Goal: Task Accomplishment & Management: Complete application form

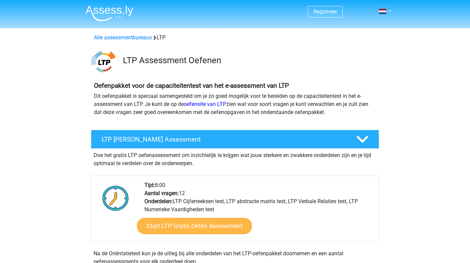
click at [165, 226] on link "Start LTP Gratis Oefen Assessment" at bounding box center [194, 226] width 115 height 16
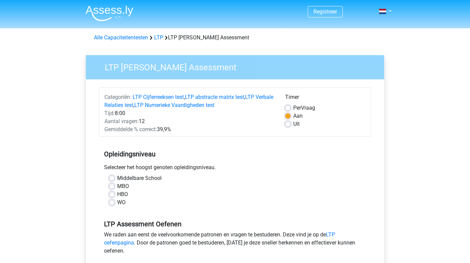
click at [117, 203] on label "WO" at bounding box center [121, 203] width 8 height 8
click at [112, 203] on input "WO" at bounding box center [111, 202] width 5 height 7
radio input "true"
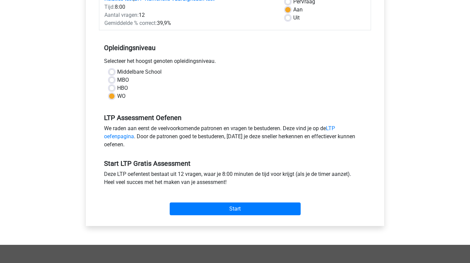
scroll to position [110, 0]
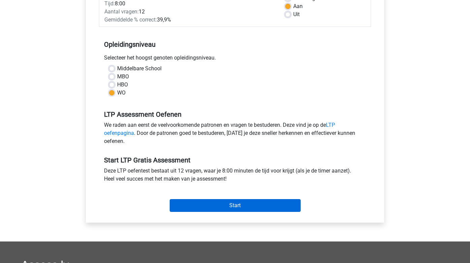
click at [220, 205] on input "Start" at bounding box center [235, 205] width 131 height 13
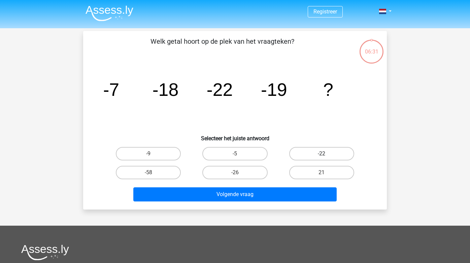
click at [318, 152] on label "-22" at bounding box center [321, 153] width 65 height 13
click at [322, 154] on input "-22" at bounding box center [324, 156] width 4 height 4
radio input "true"
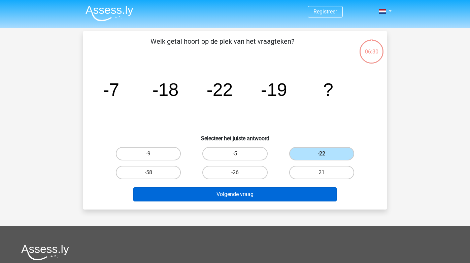
click at [277, 190] on button "Volgende vraag" at bounding box center [235, 195] width 204 height 14
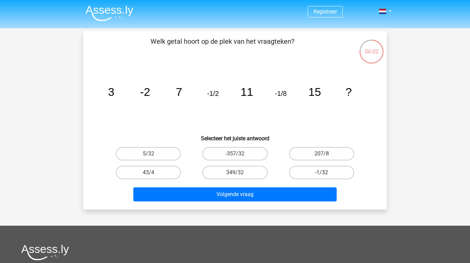
click at [303, 170] on label "-1/32" at bounding box center [321, 172] width 65 height 13
click at [322, 173] on input "-1/32" at bounding box center [324, 175] width 4 height 4
radio input "true"
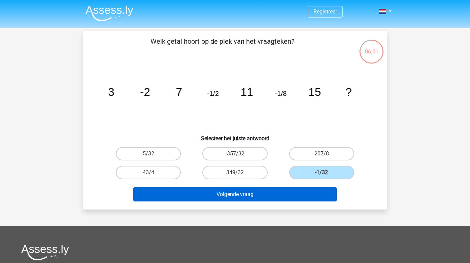
click at [246, 196] on button "Volgende vraag" at bounding box center [235, 195] width 204 height 14
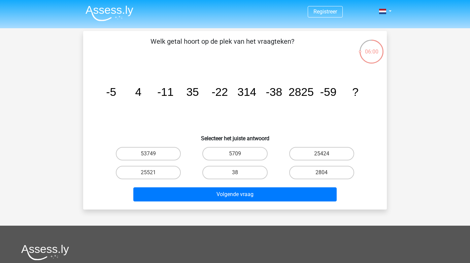
scroll to position [31, 0]
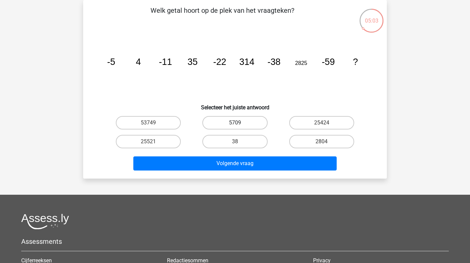
click at [234, 119] on label "5709" at bounding box center [234, 122] width 65 height 13
click at [235, 123] on input "5709" at bounding box center [237, 125] width 4 height 4
radio input "true"
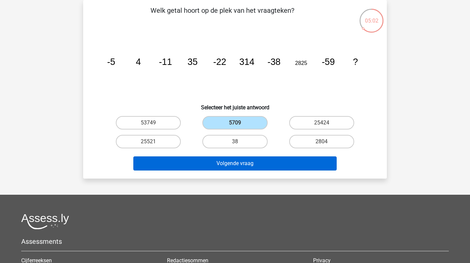
click at [233, 161] on button "Volgende vraag" at bounding box center [235, 164] width 204 height 14
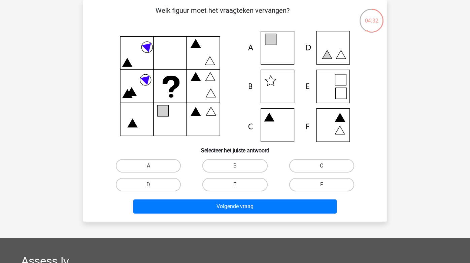
click at [268, 127] on icon at bounding box center [234, 86] width 271 height 111
click at [323, 163] on label "C" at bounding box center [321, 165] width 65 height 13
click at [323, 166] on input "C" at bounding box center [324, 168] width 4 height 4
radio input "true"
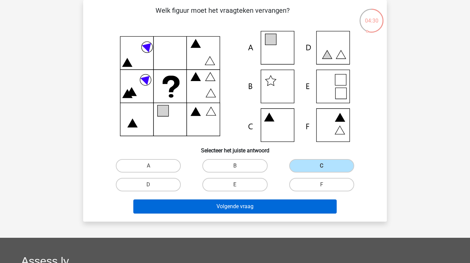
click at [268, 203] on button "Volgende vraag" at bounding box center [235, 207] width 204 height 14
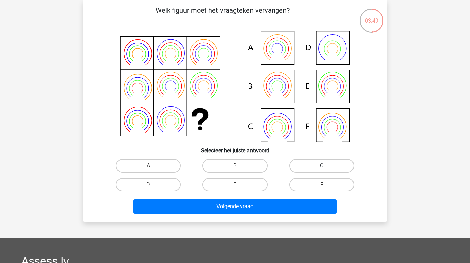
click at [323, 164] on label "C" at bounding box center [321, 165] width 65 height 13
click at [323, 166] on input "C" at bounding box center [324, 168] width 4 height 4
radio input "true"
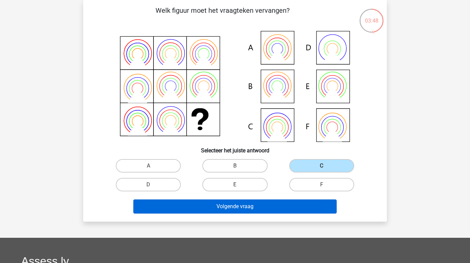
click at [253, 207] on button "Volgende vraag" at bounding box center [235, 207] width 204 height 14
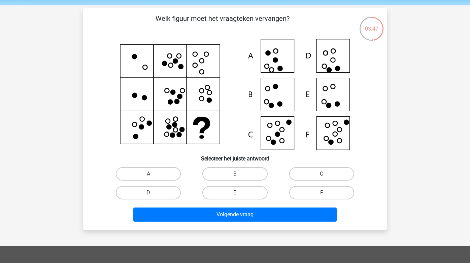
scroll to position [24, 0]
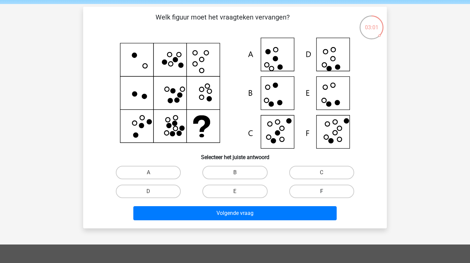
click at [305, 191] on label "F" at bounding box center [321, 191] width 65 height 13
click at [322, 192] on input "F" at bounding box center [324, 194] width 4 height 4
radio input "true"
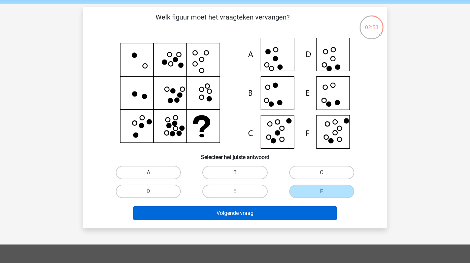
click at [259, 214] on button "Volgende vraag" at bounding box center [235, 213] width 204 height 14
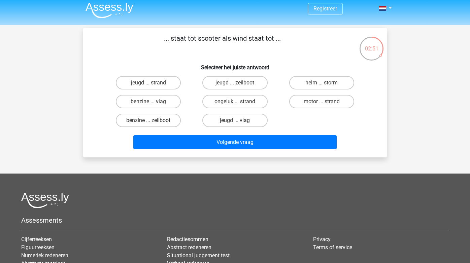
scroll to position [0, 0]
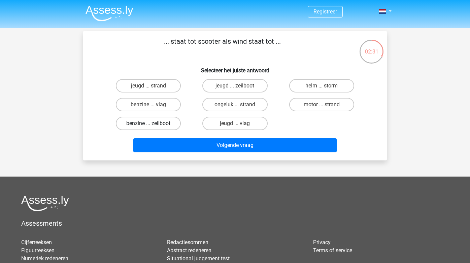
click at [168, 122] on label "benzine ... zeilboot" at bounding box center [148, 123] width 65 height 13
click at [153, 124] on input "benzine ... zeilboot" at bounding box center [151, 126] width 4 height 4
radio input "true"
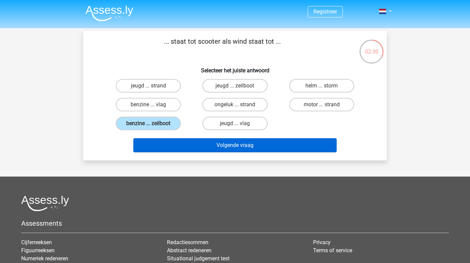
click at [231, 141] on button "Volgende vraag" at bounding box center [235, 145] width 204 height 14
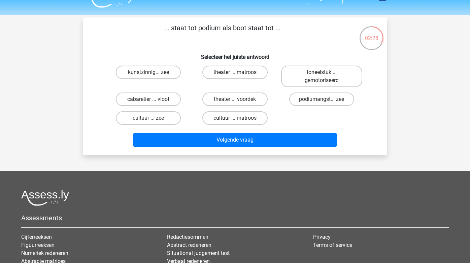
scroll to position [13, 0]
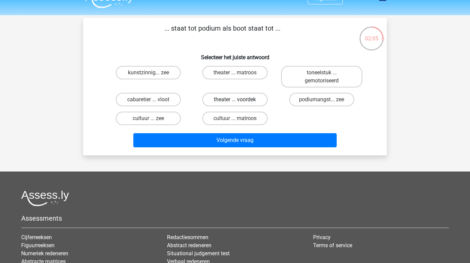
click at [226, 100] on label "theater ... voordek" at bounding box center [234, 99] width 65 height 13
click at [235, 100] on input "theater ... voordek" at bounding box center [237, 102] width 4 height 4
radio input "true"
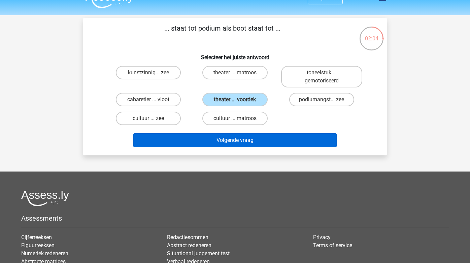
click at [224, 135] on button "Volgende vraag" at bounding box center [235, 140] width 204 height 14
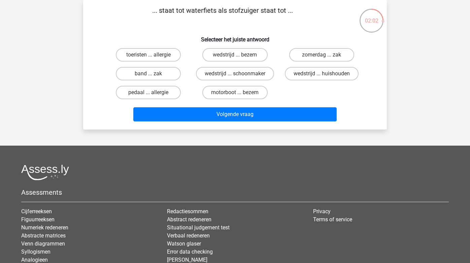
scroll to position [0, 0]
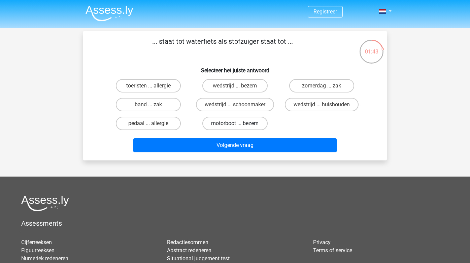
click at [231, 123] on label "motorboot ... bezem" at bounding box center [234, 123] width 65 height 13
click at [235, 124] on input "motorboot ... bezem" at bounding box center [237, 126] width 4 height 4
radio input "true"
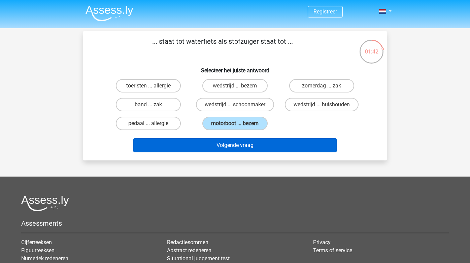
click at [230, 144] on button "Volgende vraag" at bounding box center [235, 145] width 204 height 14
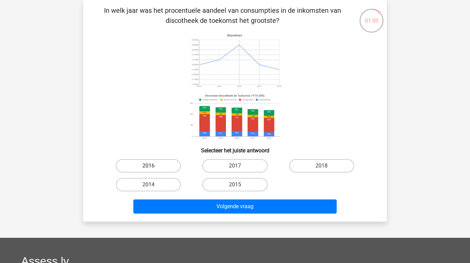
click at [153, 169] on label "2016" at bounding box center [148, 165] width 65 height 13
click at [153, 169] on input "2016" at bounding box center [151, 168] width 4 height 4
radio input "true"
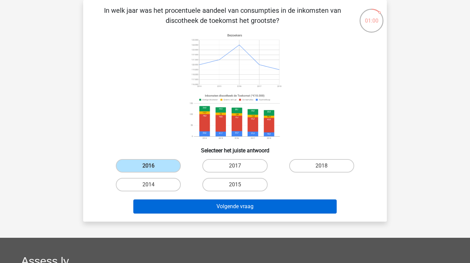
click at [195, 209] on button "Volgende vraag" at bounding box center [235, 207] width 204 height 14
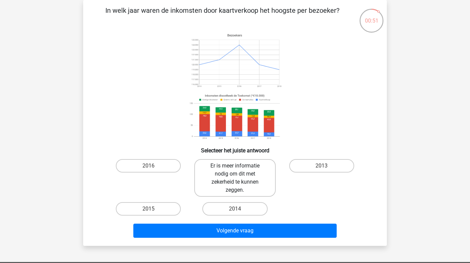
scroll to position [24, 0]
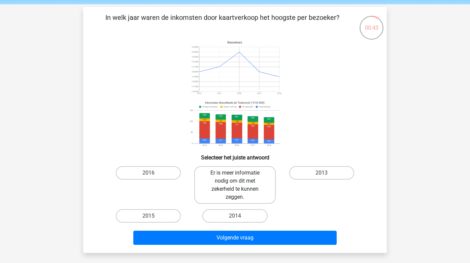
click at [222, 181] on label "Er is meer informatie nodig om dit met zekerheid te kunnen zeggen." at bounding box center [234, 185] width 81 height 38
click at [235, 177] on input "Er is meer informatie nodig om dit met zekerheid te kunnen zeggen." at bounding box center [237, 175] width 4 height 4
radio input "true"
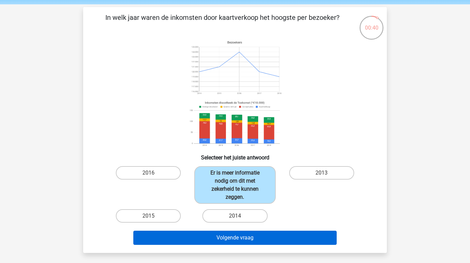
click at [227, 236] on button "Volgende vraag" at bounding box center [235, 238] width 204 height 14
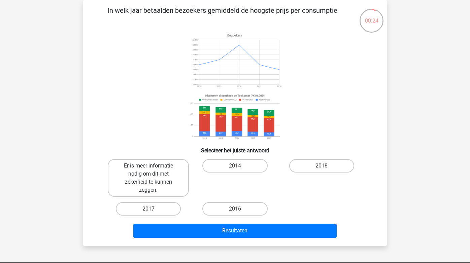
click at [168, 178] on label "Er is meer informatie nodig om dit met zekerheid te kunnen zeggen." at bounding box center [148, 178] width 81 height 38
click at [153, 170] on input "Er is meer informatie nodig om dit met zekerheid te kunnen zeggen." at bounding box center [151, 168] width 4 height 4
radio input "true"
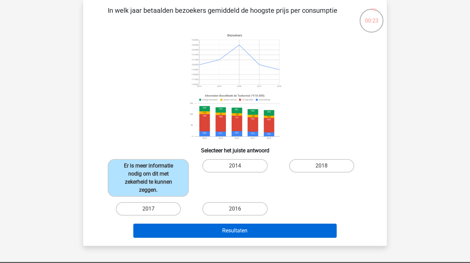
click at [228, 227] on button "Resultaten" at bounding box center [235, 231] width 204 height 14
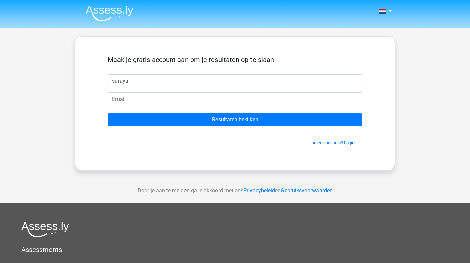
type input "suraya"
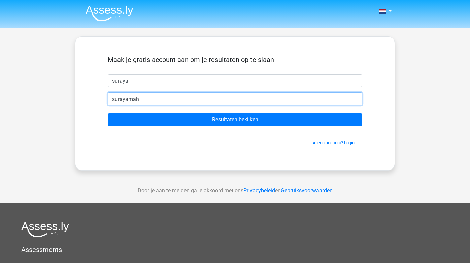
type input "surayamahmoud@hotmail.com"
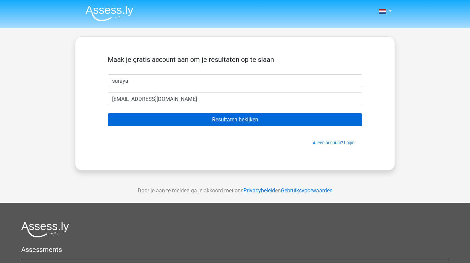
click at [179, 118] on input "Resultaten bekijken" at bounding box center [235, 119] width 255 height 13
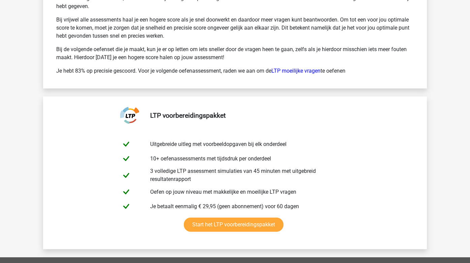
scroll to position [1292, 0]
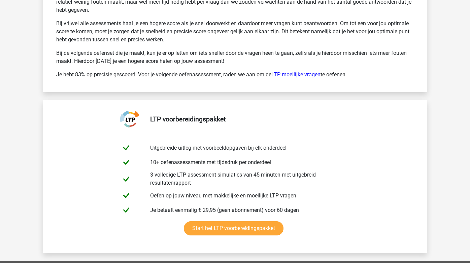
click at [301, 74] on link "LTP moeilijke vragen" at bounding box center [295, 74] width 49 height 6
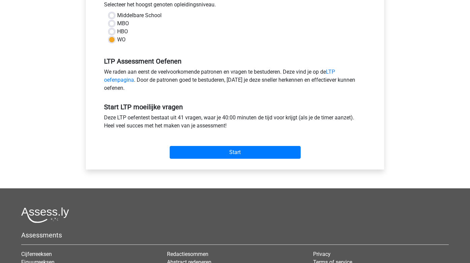
scroll to position [162, 0]
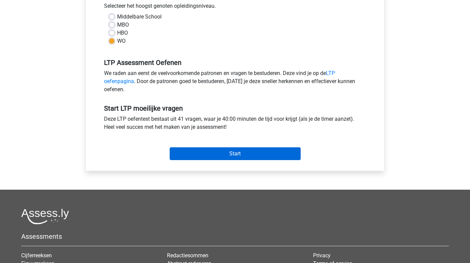
click at [237, 155] on input "Start" at bounding box center [235, 154] width 131 height 13
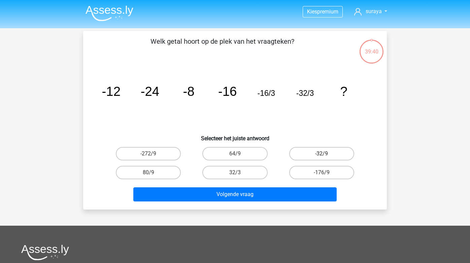
click at [305, 153] on label "-32/9" at bounding box center [321, 153] width 65 height 13
click at [322, 154] on input "-32/9" at bounding box center [324, 156] width 4 height 4
radio input "true"
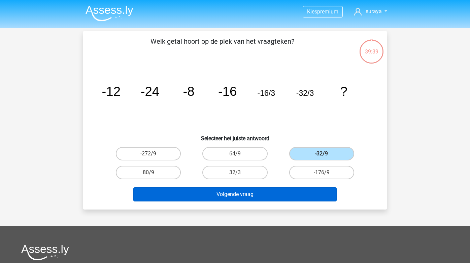
click at [268, 194] on button "Volgende vraag" at bounding box center [235, 195] width 204 height 14
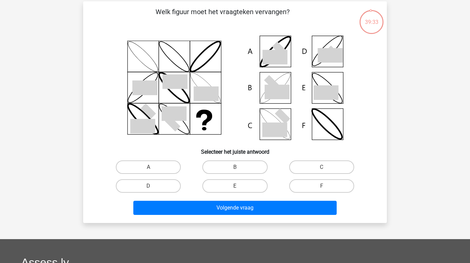
scroll to position [29, 0]
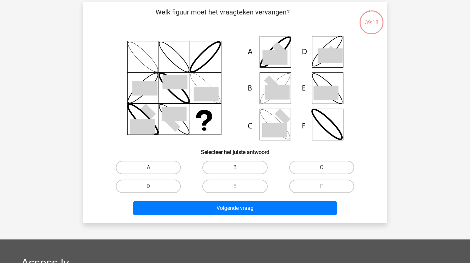
click at [234, 169] on label "B" at bounding box center [234, 167] width 65 height 13
click at [235, 169] on input "B" at bounding box center [237, 170] width 4 height 4
radio input "true"
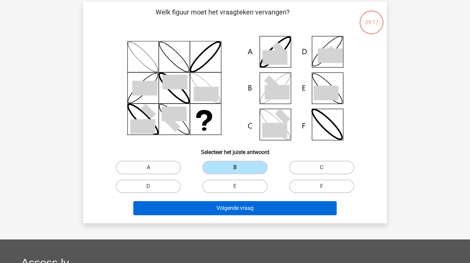
click at [229, 207] on button "Volgende vraag" at bounding box center [235, 208] width 204 height 14
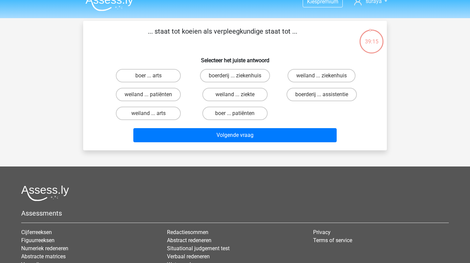
scroll to position [9, 0]
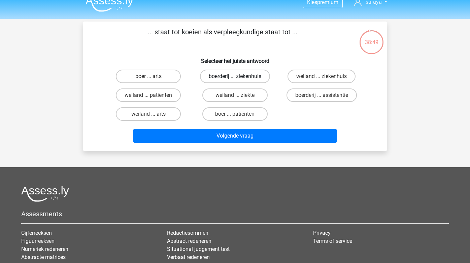
click at [244, 79] on label "boerderij ... ziekenhuis" at bounding box center [235, 76] width 70 height 13
click at [239, 79] on input "boerderij ... ziekenhuis" at bounding box center [237, 78] width 4 height 4
radio input "true"
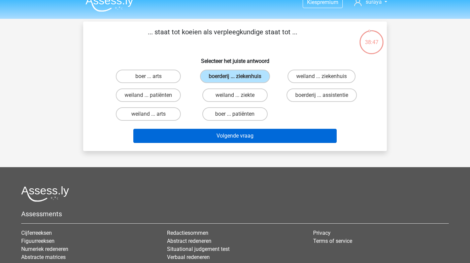
click at [255, 136] on button "Volgende vraag" at bounding box center [235, 136] width 204 height 14
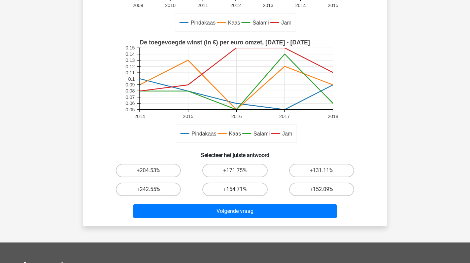
scroll to position [150, 0]
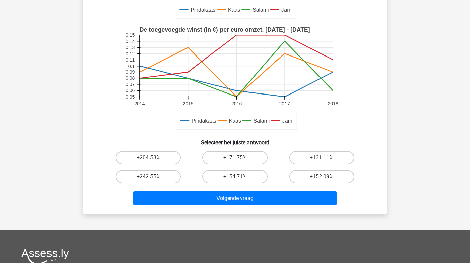
click at [144, 175] on label "+242.55%" at bounding box center [148, 176] width 65 height 13
click at [149, 177] on input "+242.55%" at bounding box center [151, 179] width 4 height 4
radio input "true"
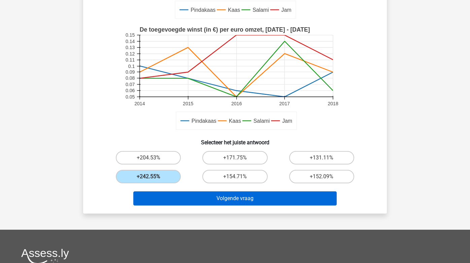
click at [234, 202] on button "Volgende vraag" at bounding box center [235, 199] width 204 height 14
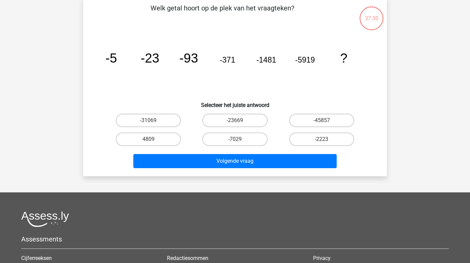
scroll to position [31, 0]
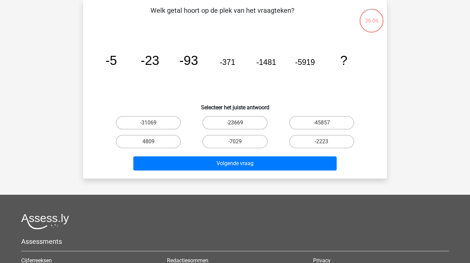
click at [245, 122] on label "-23669" at bounding box center [234, 122] width 65 height 13
click at [239, 123] on input "-23669" at bounding box center [237, 125] width 4 height 4
radio input "true"
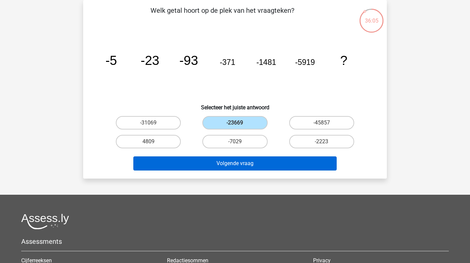
click at [238, 161] on button "Volgende vraag" at bounding box center [235, 164] width 204 height 14
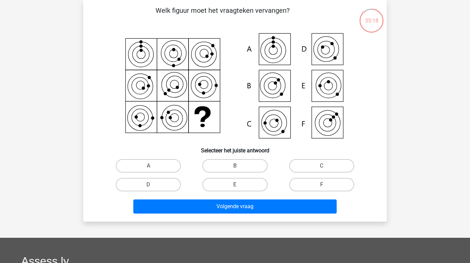
click at [320, 177] on div "F" at bounding box center [322, 184] width 87 height 19
click at [320, 180] on label "F" at bounding box center [321, 184] width 65 height 13
click at [322, 185] on input "F" at bounding box center [324, 187] width 4 height 4
radio input "true"
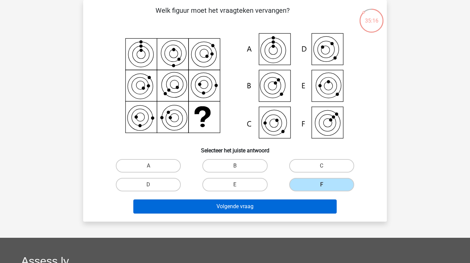
click at [297, 203] on button "Volgende vraag" at bounding box center [235, 207] width 204 height 14
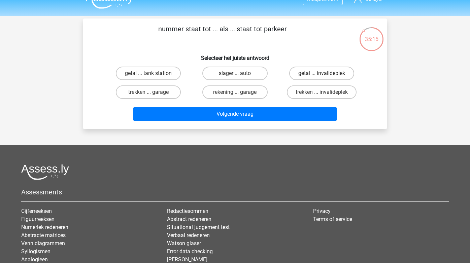
scroll to position [8, 0]
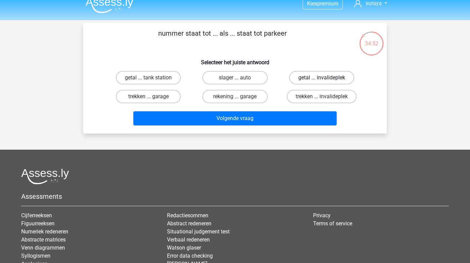
click at [303, 75] on label "getal ... invalideplek" at bounding box center [321, 77] width 65 height 13
click at [322, 78] on input "getal ... invalideplek" at bounding box center [324, 80] width 4 height 4
radio input "true"
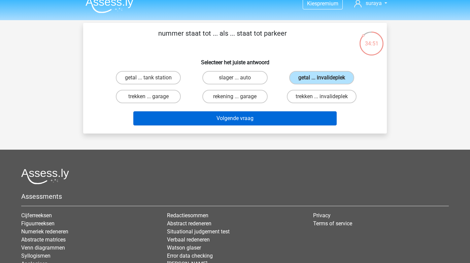
click at [275, 113] on button "Volgende vraag" at bounding box center [235, 118] width 204 height 14
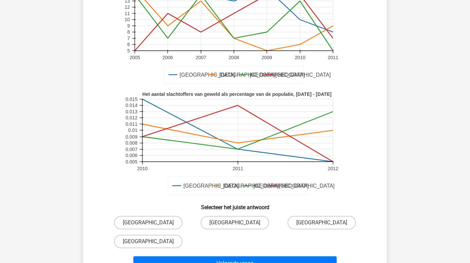
scroll to position [99, 0]
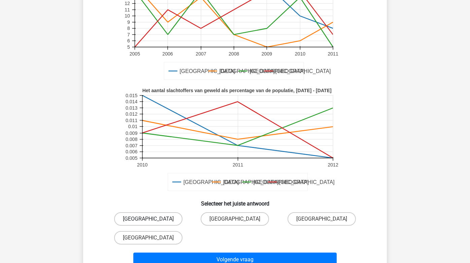
click at [163, 215] on label "Amsterdam" at bounding box center [148, 219] width 68 height 13
click at [153, 219] on input "Amsterdam" at bounding box center [151, 221] width 4 height 4
radio input "true"
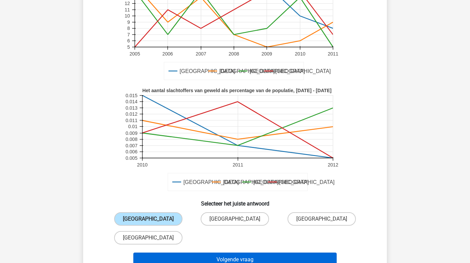
click at [206, 258] on button "Volgende vraag" at bounding box center [235, 260] width 204 height 14
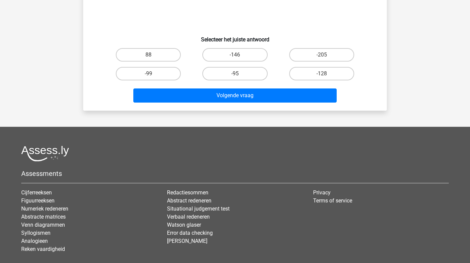
scroll to position [31, 0]
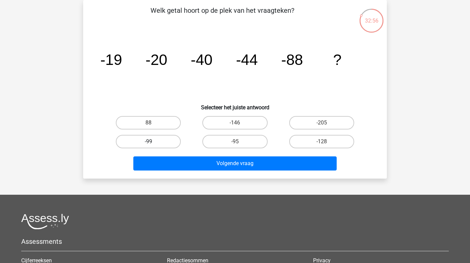
click at [170, 140] on label "-99" at bounding box center [148, 141] width 65 height 13
click at [153, 142] on input "-99" at bounding box center [151, 144] width 4 height 4
radio input "true"
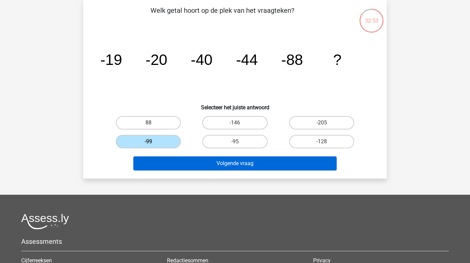
click at [227, 162] on button "Volgende vraag" at bounding box center [235, 164] width 204 height 14
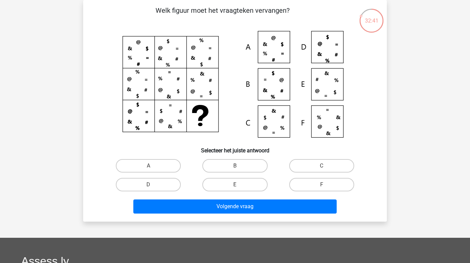
scroll to position [32, 0]
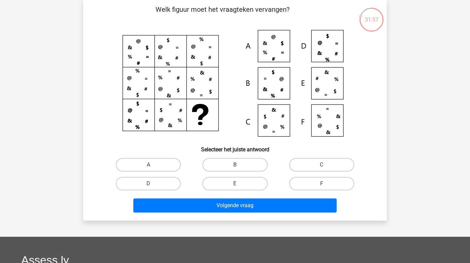
click at [329, 121] on icon at bounding box center [234, 85] width 271 height 111
click at [299, 184] on label "F" at bounding box center [321, 183] width 65 height 13
click at [322, 184] on input "F" at bounding box center [324, 186] width 4 height 4
radio input "true"
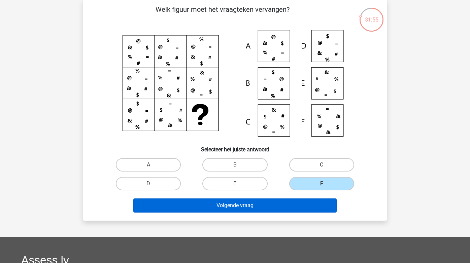
click at [272, 206] on button "Volgende vraag" at bounding box center [235, 206] width 204 height 14
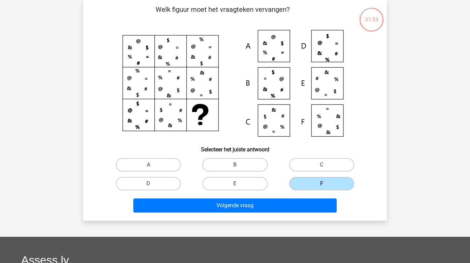
scroll to position [31, 0]
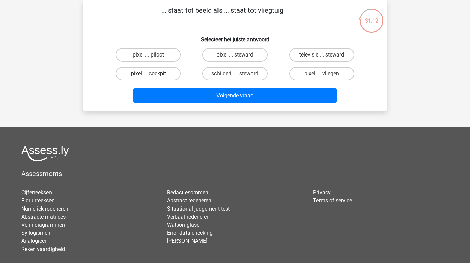
click at [172, 72] on label "pixel ... cockpit" at bounding box center [148, 73] width 65 height 13
click at [153, 74] on input "pixel ... cockpit" at bounding box center [151, 76] width 4 height 4
radio input "true"
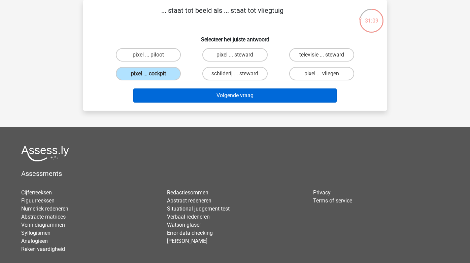
click at [237, 97] on button "Volgende vraag" at bounding box center [235, 96] width 204 height 14
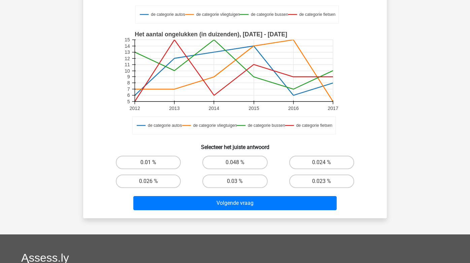
scroll to position [149, 0]
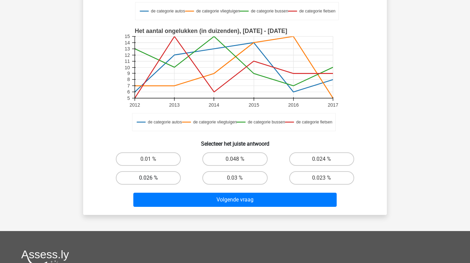
click at [155, 180] on label "0.026 %" at bounding box center [148, 177] width 65 height 13
click at [153, 180] on input "0.026 %" at bounding box center [151, 180] width 4 height 4
radio input "true"
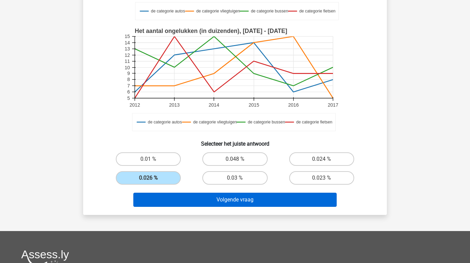
click at [214, 206] on button "Volgende vraag" at bounding box center [235, 200] width 204 height 14
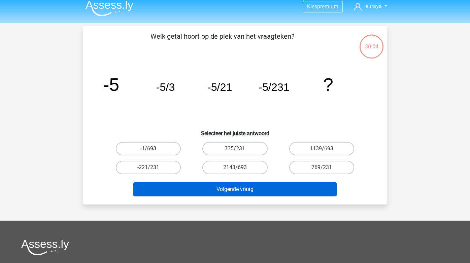
scroll to position [3, 0]
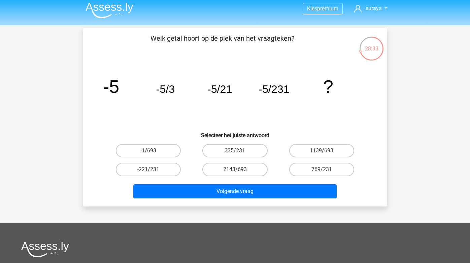
click at [217, 165] on label "2143/693" at bounding box center [234, 169] width 65 height 13
click at [235, 170] on input "2143/693" at bounding box center [237, 172] width 4 height 4
radio input "true"
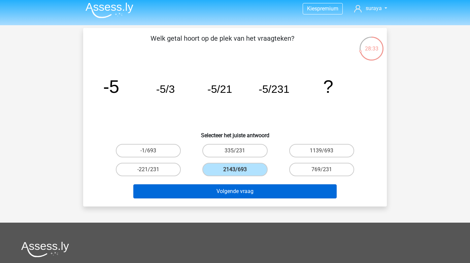
click at [218, 194] on button "Volgende vraag" at bounding box center [235, 192] width 204 height 14
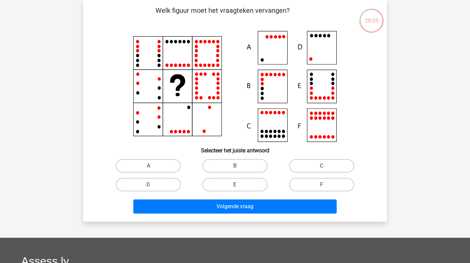
click at [320, 35] on icon at bounding box center [320, 35] width 3 height 3
click at [169, 188] on label "D" at bounding box center [148, 184] width 65 height 13
click at [153, 188] on input "D" at bounding box center [151, 187] width 4 height 4
radio input "true"
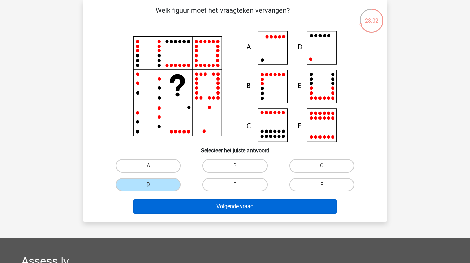
click at [219, 212] on button "Volgende vraag" at bounding box center [235, 207] width 204 height 14
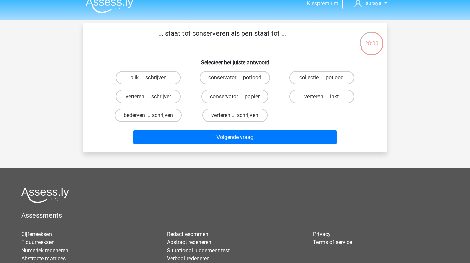
scroll to position [0, 0]
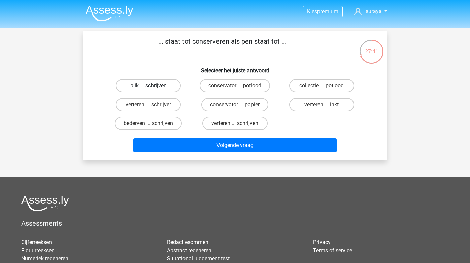
click at [161, 85] on label "blik ... schrijven" at bounding box center [148, 85] width 65 height 13
click at [153, 86] on input "blik ... schrijven" at bounding box center [151, 88] width 4 height 4
radio input "true"
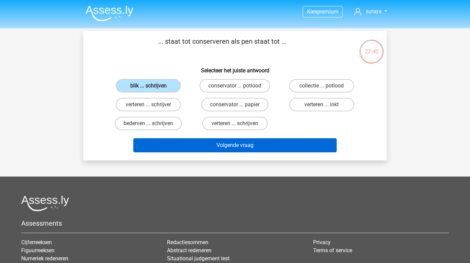
click at [222, 144] on button "Volgende vraag" at bounding box center [235, 145] width 204 height 14
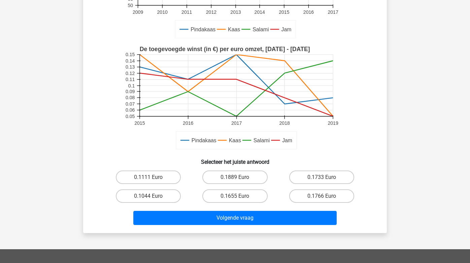
scroll to position [160, 0]
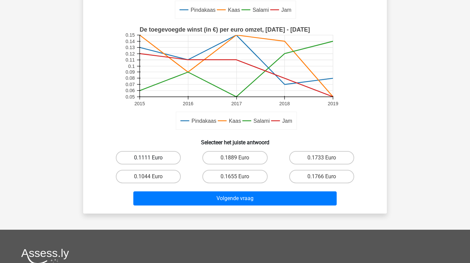
click at [150, 156] on label "0.1111 Euro" at bounding box center [148, 157] width 65 height 13
click at [150, 158] on input "0.1111 Euro" at bounding box center [151, 160] width 4 height 4
radio input "true"
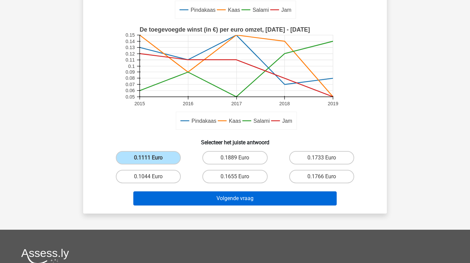
click at [224, 201] on button "Volgende vraag" at bounding box center [235, 199] width 204 height 14
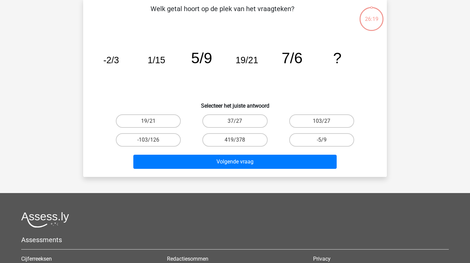
scroll to position [31, 0]
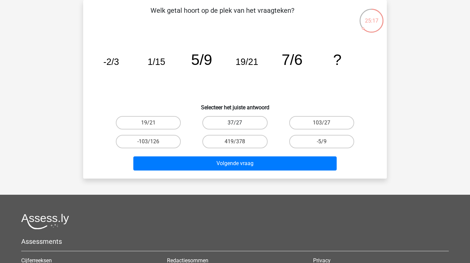
click at [233, 123] on label "37/27" at bounding box center [234, 122] width 65 height 13
click at [235, 123] on input "37/27" at bounding box center [237, 125] width 4 height 4
radio input "true"
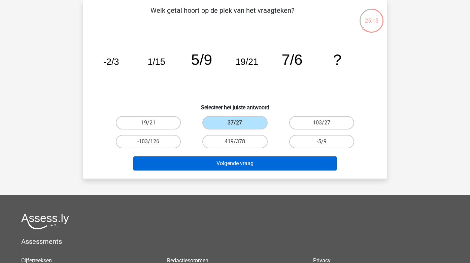
click at [235, 160] on button "Volgende vraag" at bounding box center [235, 164] width 204 height 14
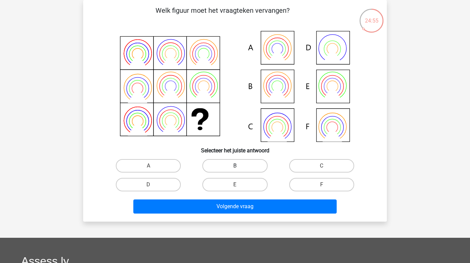
click at [239, 164] on label "B" at bounding box center [234, 165] width 65 height 13
click at [239, 166] on input "B" at bounding box center [237, 168] width 4 height 4
radio input "true"
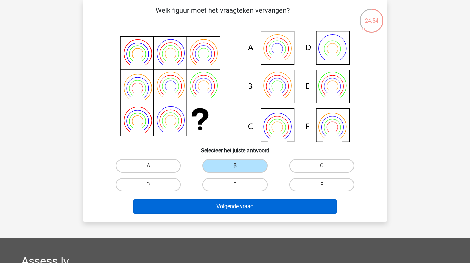
click at [263, 202] on button "Volgende vraag" at bounding box center [235, 207] width 204 height 14
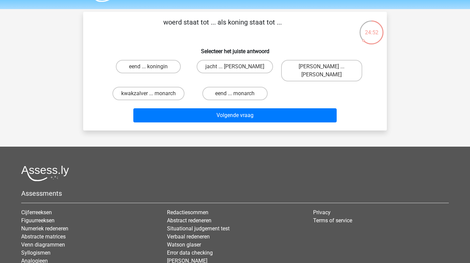
scroll to position [12, 0]
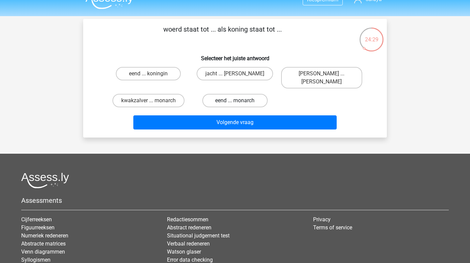
click at [245, 96] on label "eend ... monarch" at bounding box center [234, 100] width 65 height 13
click at [239, 101] on input "eend ... monarch" at bounding box center [237, 103] width 4 height 4
radio input "true"
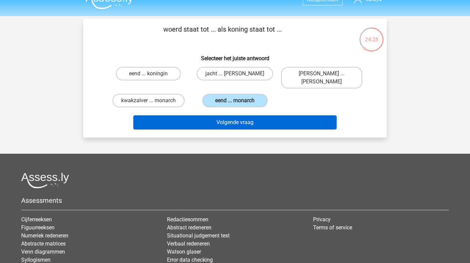
click at [245, 119] on button "Volgende vraag" at bounding box center [235, 123] width 204 height 14
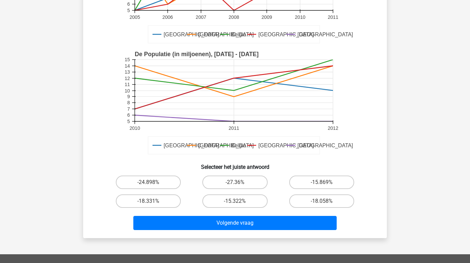
scroll to position [126, 0]
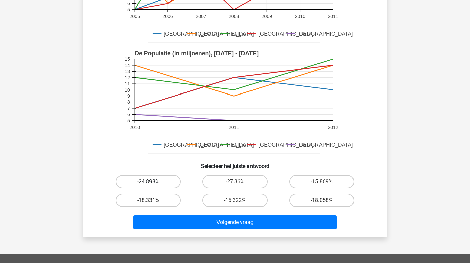
click at [153, 182] on label "-24.898%" at bounding box center [148, 181] width 65 height 13
click at [153, 182] on input "-24.898%" at bounding box center [151, 184] width 4 height 4
radio input "true"
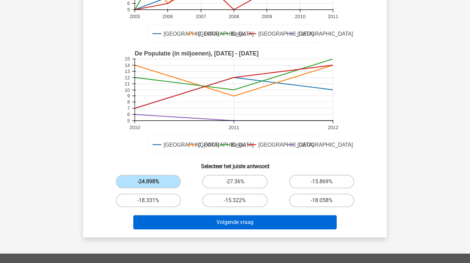
click at [200, 225] on button "Volgende vraag" at bounding box center [235, 223] width 204 height 14
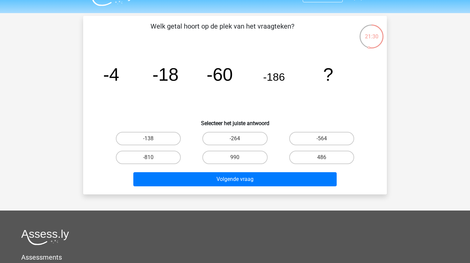
scroll to position [14, 0]
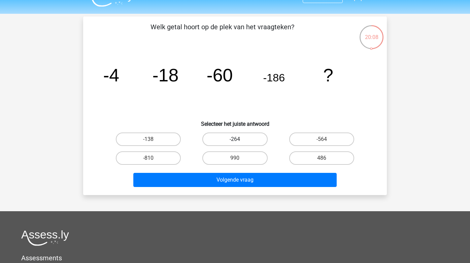
click at [227, 140] on label "-264" at bounding box center [234, 139] width 65 height 13
click at [235, 140] on input "-264" at bounding box center [237, 141] width 4 height 4
radio input "true"
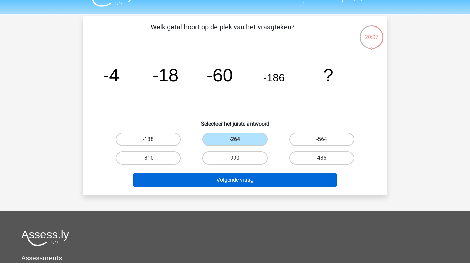
click at [227, 186] on button "Volgende vraag" at bounding box center [235, 180] width 204 height 14
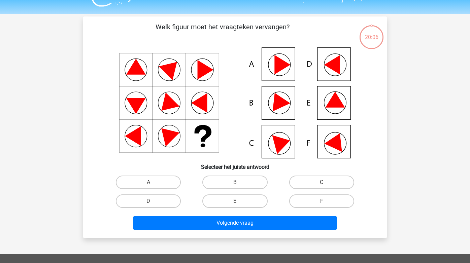
scroll to position [31, 0]
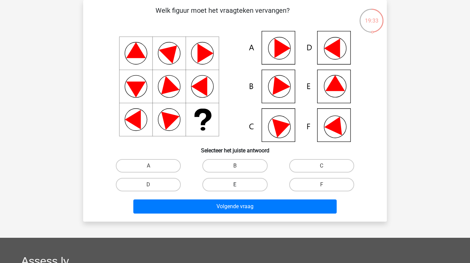
click at [245, 184] on label "E" at bounding box center [234, 184] width 65 height 13
click at [239, 185] on input "E" at bounding box center [237, 187] width 4 height 4
radio input "true"
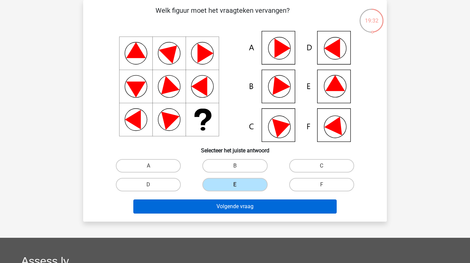
click at [242, 202] on button "Volgende vraag" at bounding box center [235, 207] width 204 height 14
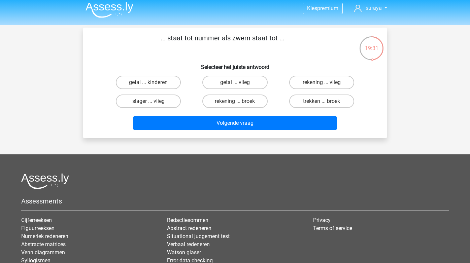
scroll to position [3, 0]
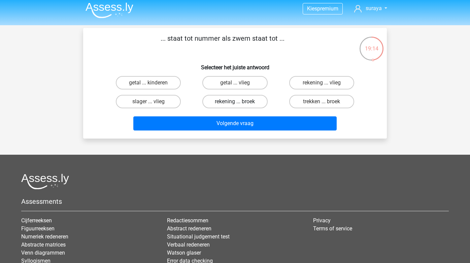
click at [232, 103] on label "rekening ... broek" at bounding box center [234, 101] width 65 height 13
click at [235, 103] on input "rekening ... broek" at bounding box center [237, 104] width 4 height 4
radio input "true"
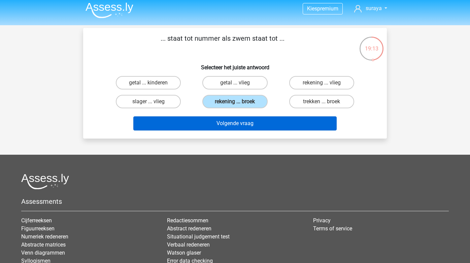
click at [233, 128] on button "Volgende vraag" at bounding box center [235, 124] width 204 height 14
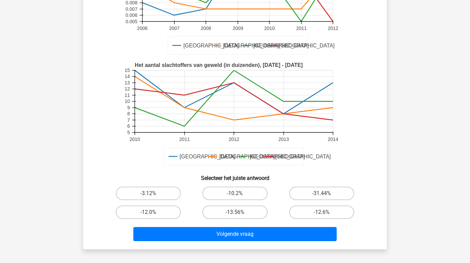
scroll to position [127, 0]
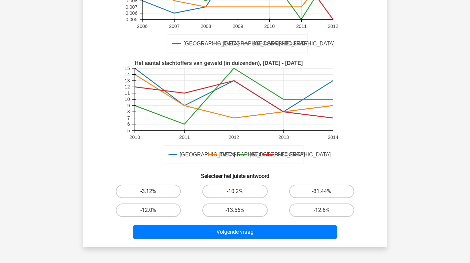
click at [169, 193] on label "-3.12%" at bounding box center [148, 191] width 65 height 13
click at [153, 193] on input "-3.12%" at bounding box center [151, 194] width 4 height 4
radio input "true"
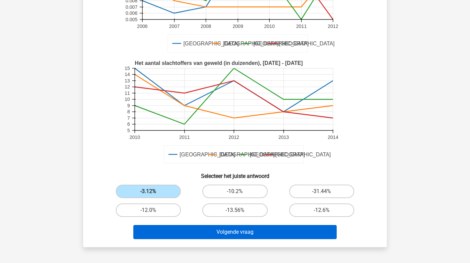
click at [212, 230] on button "Volgende vraag" at bounding box center [235, 232] width 204 height 14
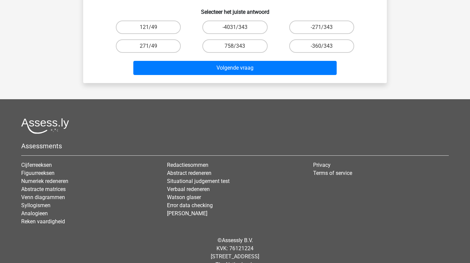
scroll to position [31, 0]
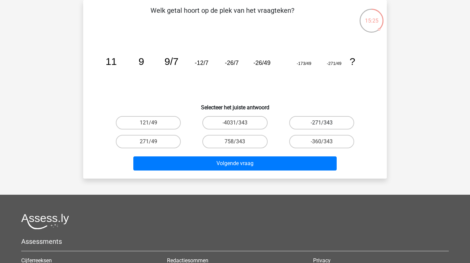
click at [314, 126] on label "-271/343" at bounding box center [321, 122] width 65 height 13
click at [322, 126] on input "-271/343" at bounding box center [324, 125] width 4 height 4
radio input "true"
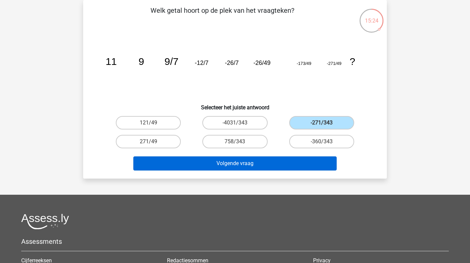
click at [247, 163] on button "Volgende vraag" at bounding box center [235, 164] width 204 height 14
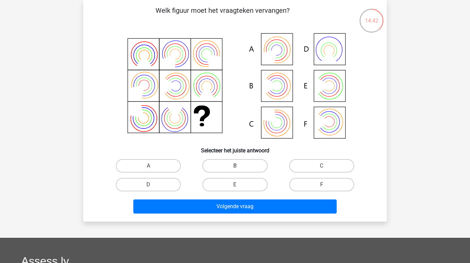
click at [236, 165] on label "B" at bounding box center [234, 165] width 65 height 13
click at [236, 166] on input "B" at bounding box center [237, 168] width 4 height 4
radio input "true"
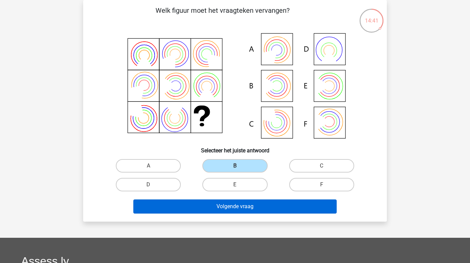
click at [225, 207] on button "Volgende vraag" at bounding box center [235, 207] width 204 height 14
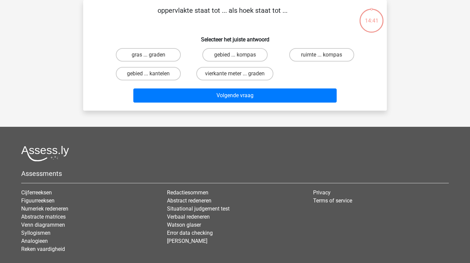
scroll to position [28, 0]
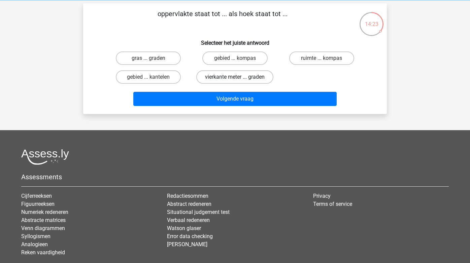
click at [226, 78] on label "vierkante meter ... graden" at bounding box center [234, 76] width 77 height 13
click at [235, 78] on input "vierkante meter ... graden" at bounding box center [237, 79] width 4 height 4
radio input "true"
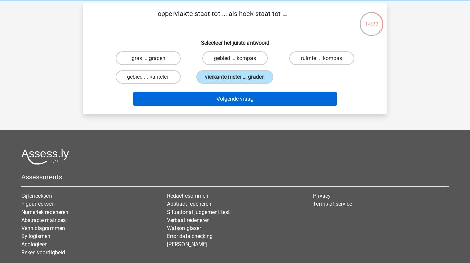
click at [228, 101] on button "Volgende vraag" at bounding box center [235, 99] width 204 height 14
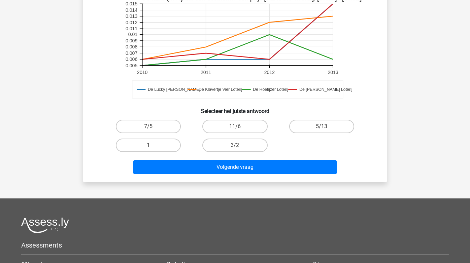
scroll to position [187, 0]
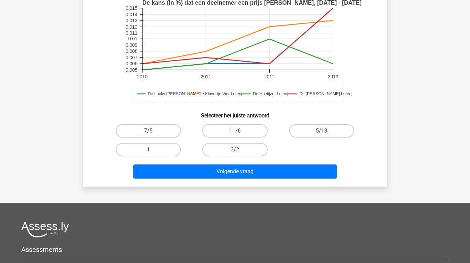
click at [147, 151] on label "1" at bounding box center [148, 149] width 65 height 13
click at [149, 151] on input "1" at bounding box center [151, 152] width 4 height 4
radio input "true"
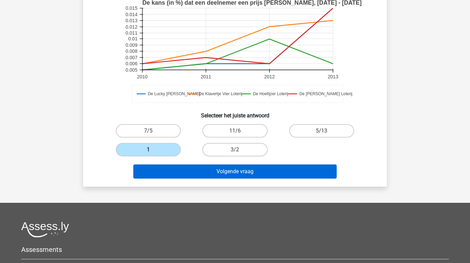
click at [193, 172] on button "Volgende vraag" at bounding box center [235, 172] width 204 height 14
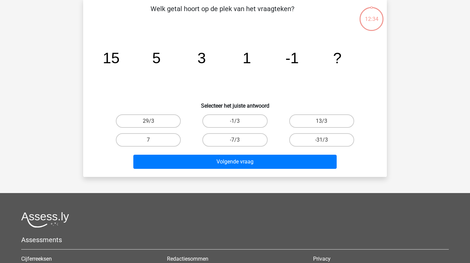
scroll to position [31, 0]
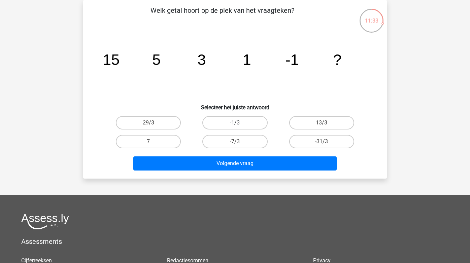
click at [250, 121] on label "-1/3" at bounding box center [234, 122] width 65 height 13
click at [239, 123] on input "-1/3" at bounding box center [237, 125] width 4 height 4
radio input "true"
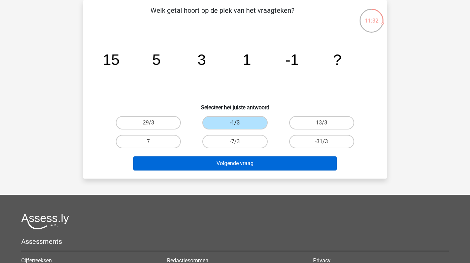
click at [253, 162] on button "Volgende vraag" at bounding box center [235, 164] width 204 height 14
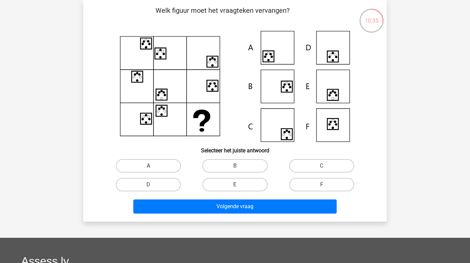
click at [141, 165] on label "A" at bounding box center [148, 165] width 65 height 13
click at [149, 166] on input "A" at bounding box center [151, 168] width 4 height 4
radio input "true"
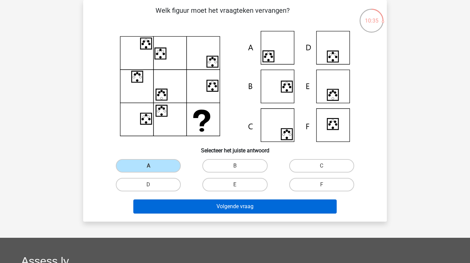
click at [188, 207] on button "Volgende vraag" at bounding box center [235, 207] width 204 height 14
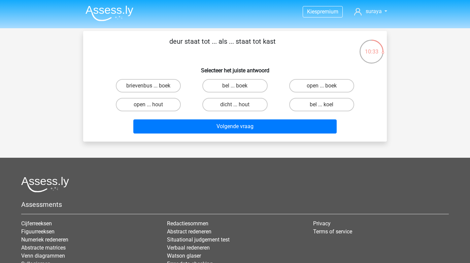
scroll to position [0, 0]
click at [211, 84] on label "bel ... boek" at bounding box center [234, 85] width 65 height 13
click at [235, 86] on input "bel ... boek" at bounding box center [237, 88] width 4 height 4
radio input "true"
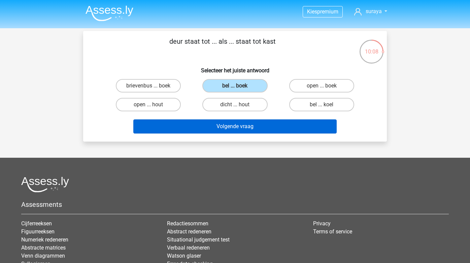
click at [199, 126] on button "Volgende vraag" at bounding box center [235, 127] width 204 height 14
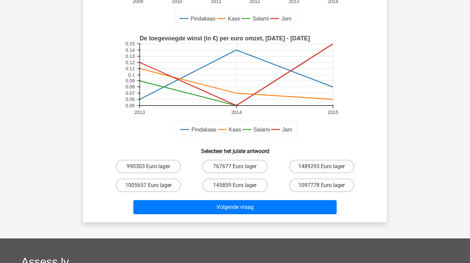
scroll to position [142, 0]
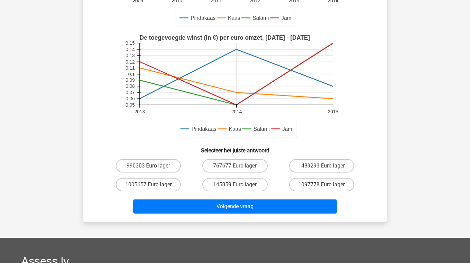
click at [141, 167] on label "990303 Euro lager" at bounding box center [148, 165] width 65 height 13
click at [149, 167] on input "990303 Euro lager" at bounding box center [151, 168] width 4 height 4
radio input "true"
click at [182, 196] on div "Volgende vraag" at bounding box center [235, 205] width 282 height 22
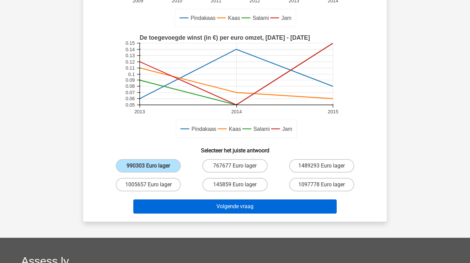
click at [183, 201] on button "Volgende vraag" at bounding box center [235, 207] width 204 height 14
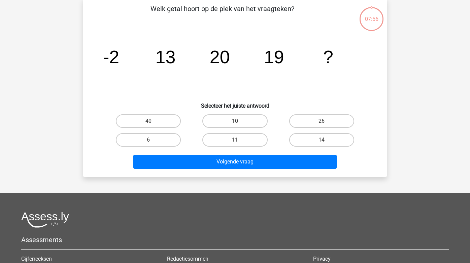
scroll to position [31, 0]
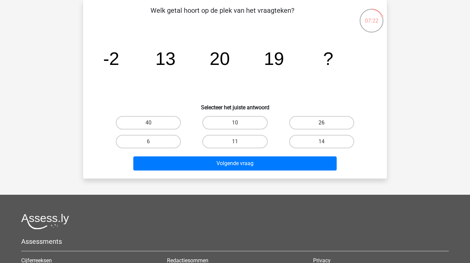
click at [295, 126] on label "26" at bounding box center [321, 122] width 65 height 13
click at [322, 126] on input "26" at bounding box center [324, 125] width 4 height 4
radio input "true"
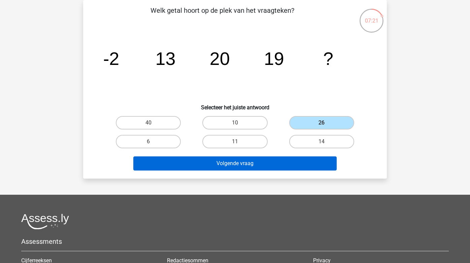
click at [278, 159] on button "Volgende vraag" at bounding box center [235, 164] width 204 height 14
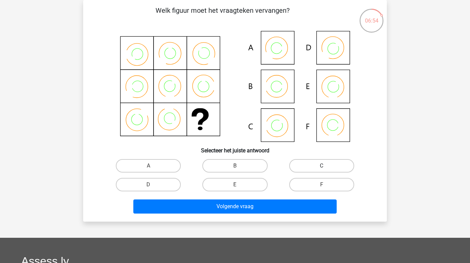
click at [305, 168] on label "C" at bounding box center [321, 165] width 65 height 13
click at [322, 168] on input "C" at bounding box center [324, 168] width 4 height 4
radio input "true"
click at [270, 199] on div "Volgende vraag" at bounding box center [235, 205] width 282 height 22
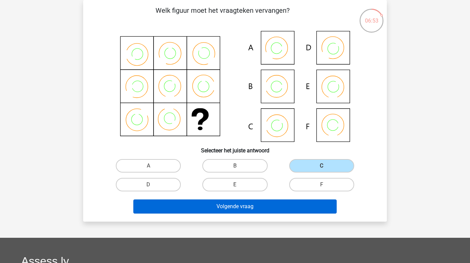
click at [265, 207] on button "Volgende vraag" at bounding box center [235, 207] width 204 height 14
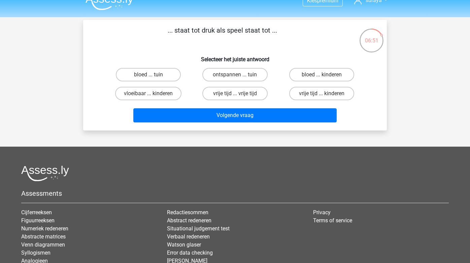
scroll to position [8, 0]
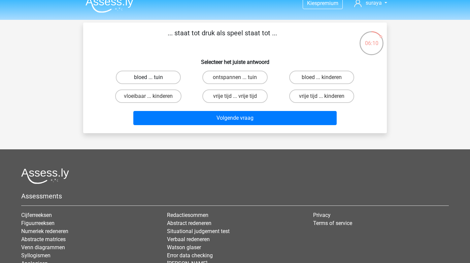
click at [143, 79] on label "bloed ... tuin" at bounding box center [148, 77] width 65 height 13
click at [149, 79] on input "bloed ... tuin" at bounding box center [151, 79] width 4 height 4
radio input "true"
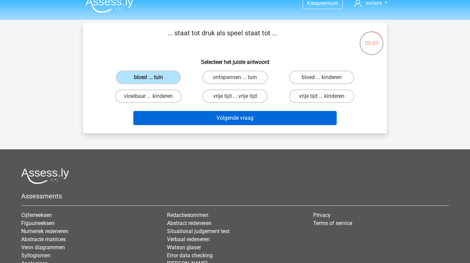
click at [185, 116] on button "Volgende vraag" at bounding box center [235, 118] width 204 height 14
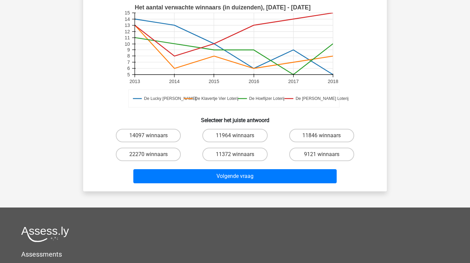
scroll to position [205, 0]
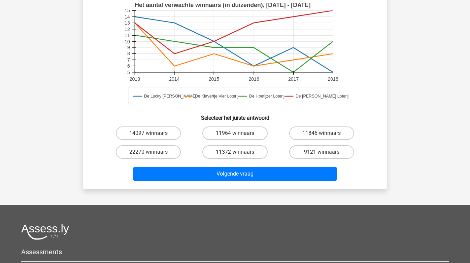
click at [224, 151] on label "11372 winnaars" at bounding box center [234, 151] width 65 height 13
click at [235, 152] on input "11372 winnaars" at bounding box center [237, 154] width 4 height 4
radio input "true"
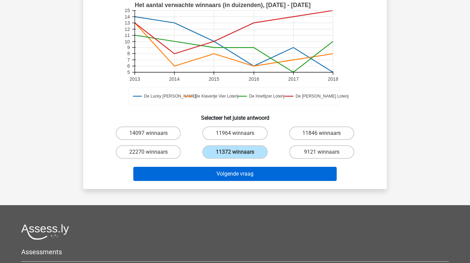
click at [221, 170] on button "Volgende vraag" at bounding box center [235, 174] width 204 height 14
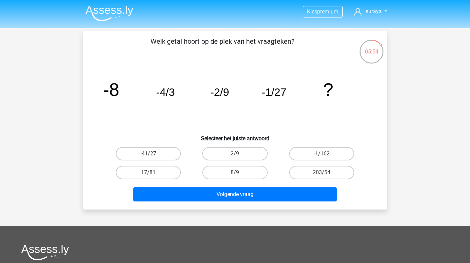
scroll to position [0, 0]
click at [322, 155] on input "-1/162" at bounding box center [324, 156] width 4 height 4
radio input "true"
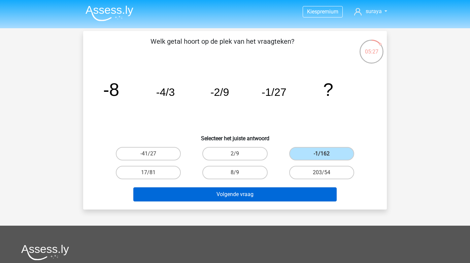
click at [244, 195] on button "Volgende vraag" at bounding box center [235, 195] width 204 height 14
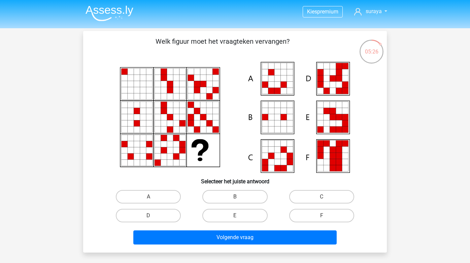
scroll to position [31, 0]
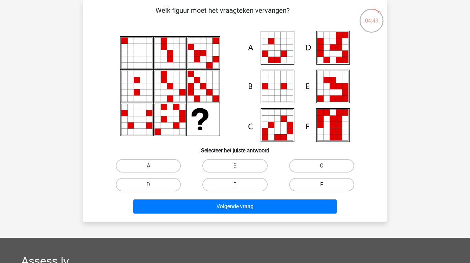
click at [307, 188] on label "F" at bounding box center [321, 184] width 65 height 13
click at [322, 188] on input "F" at bounding box center [324, 187] width 4 height 4
radio input "true"
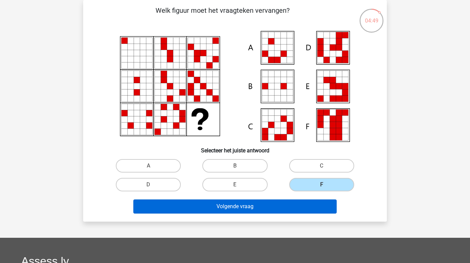
click at [280, 207] on button "Volgende vraag" at bounding box center [235, 207] width 204 height 14
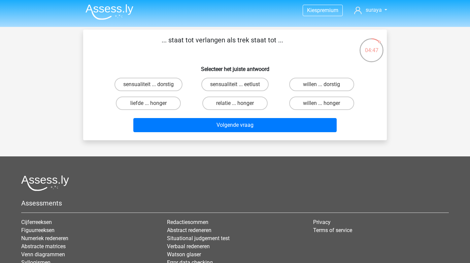
scroll to position [0, 0]
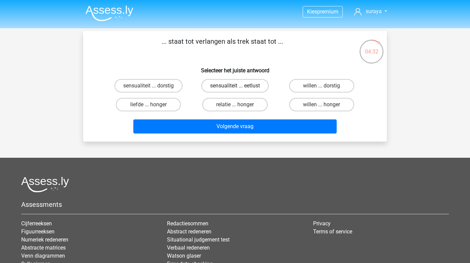
click at [223, 90] on label "sensualiteit ... eetlust" at bounding box center [234, 85] width 67 height 13
click at [235, 90] on input "sensualiteit ... eetlust" at bounding box center [237, 88] width 4 height 4
radio input "true"
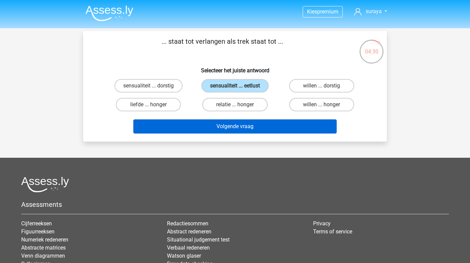
click at [221, 120] on button "Volgende vraag" at bounding box center [235, 127] width 204 height 14
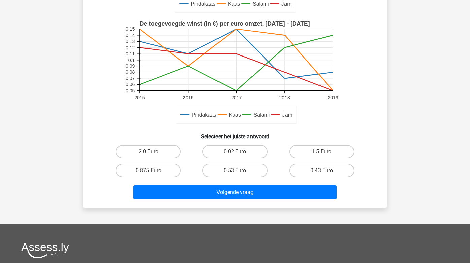
scroll to position [182, 0]
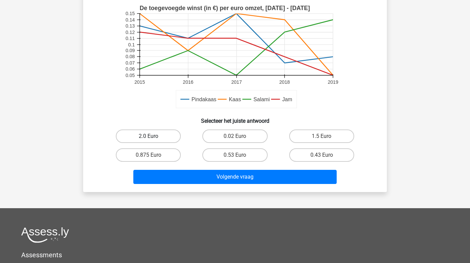
click at [166, 132] on label "2.0 Euro" at bounding box center [148, 136] width 65 height 13
click at [153, 136] on input "2.0 Euro" at bounding box center [151, 138] width 4 height 4
radio input "true"
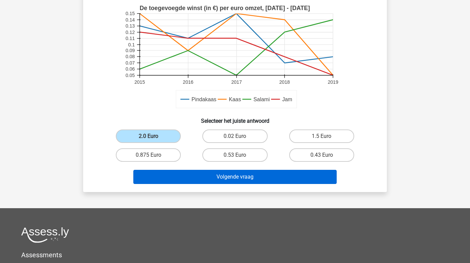
click at [203, 181] on button "Volgende vraag" at bounding box center [235, 177] width 204 height 14
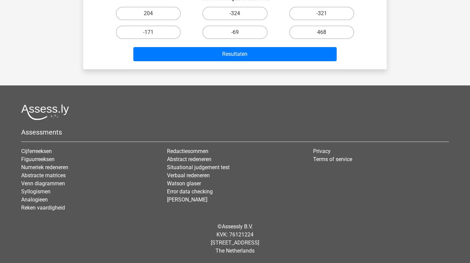
scroll to position [31, 0]
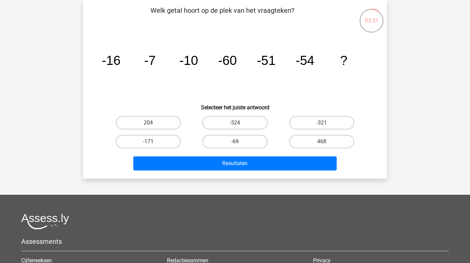
click at [227, 144] on label "-69" at bounding box center [234, 141] width 65 height 13
click at [235, 144] on input "-69" at bounding box center [237, 144] width 4 height 4
radio input "true"
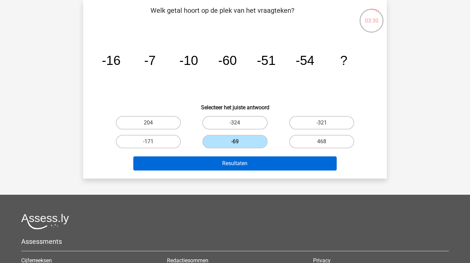
click at [227, 165] on button "Resultaten" at bounding box center [235, 164] width 204 height 14
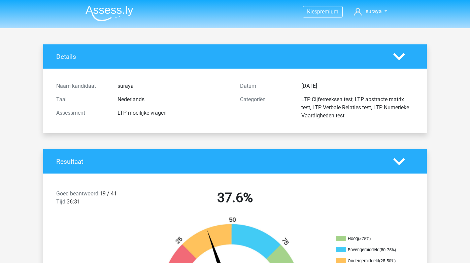
click at [116, 11] on img at bounding box center [110, 13] width 48 height 16
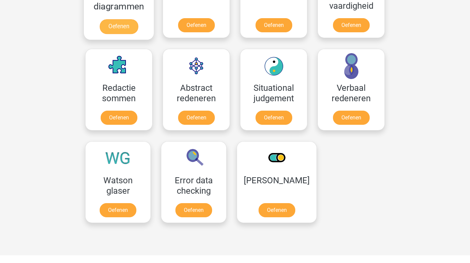
scroll to position [451, 0]
